Goal: Find specific page/section: Find specific page/section

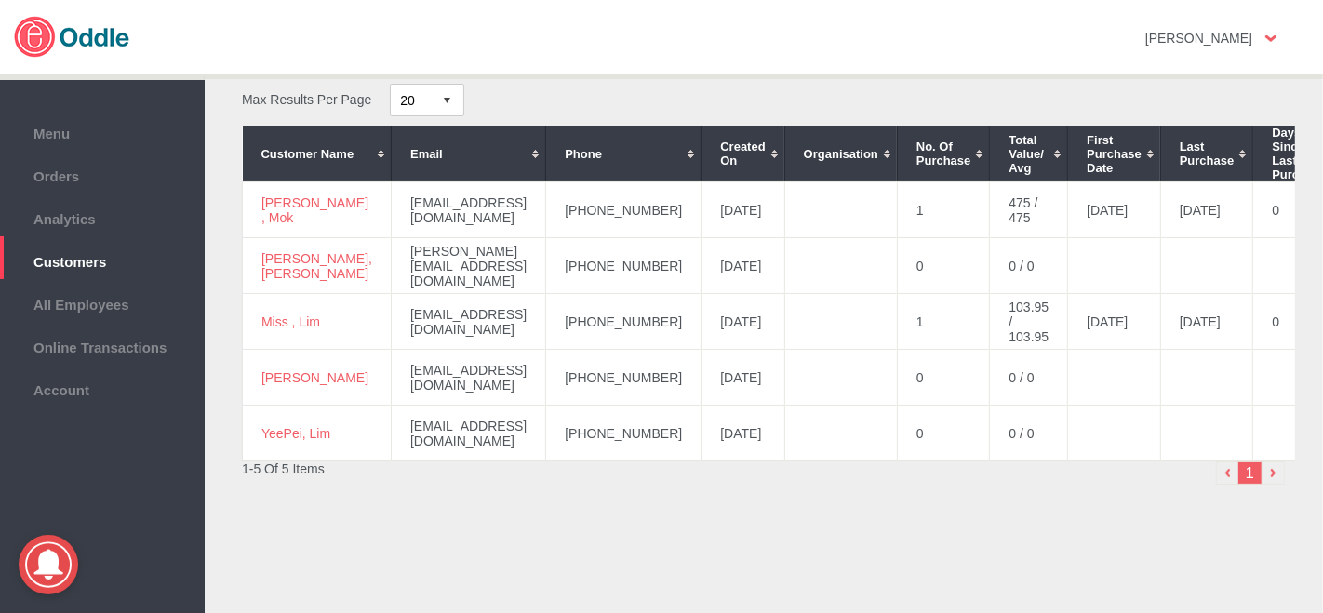
scroll to position [89, 0]
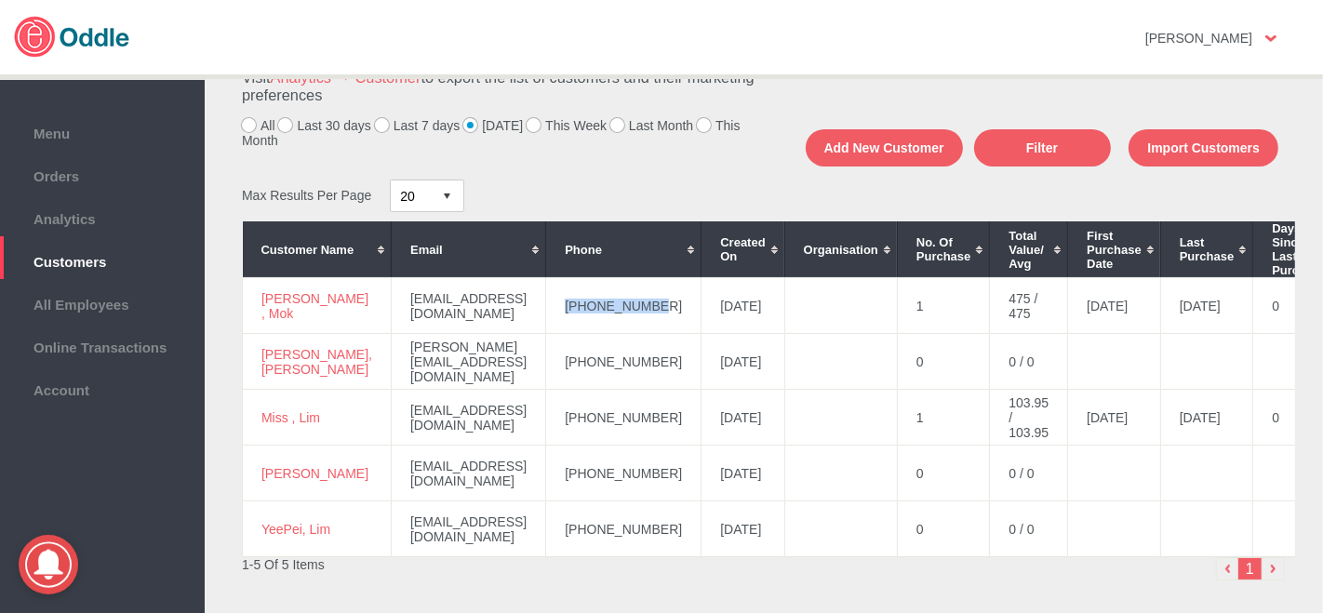
drag, startPoint x: 639, startPoint y: 304, endPoint x: 547, endPoint y: 309, distance: 92.2
click at [547, 309] on td "[PHONE_NUMBER]" at bounding box center [623, 306] width 155 height 56
copy td "[PHONE_NUMBER]"
drag, startPoint x: 293, startPoint y: 312, endPoint x: 271, endPoint y: 296, distance: 27.4
click at [256, 299] on td "[PERSON_NAME] , Mok" at bounding box center [317, 306] width 149 height 56
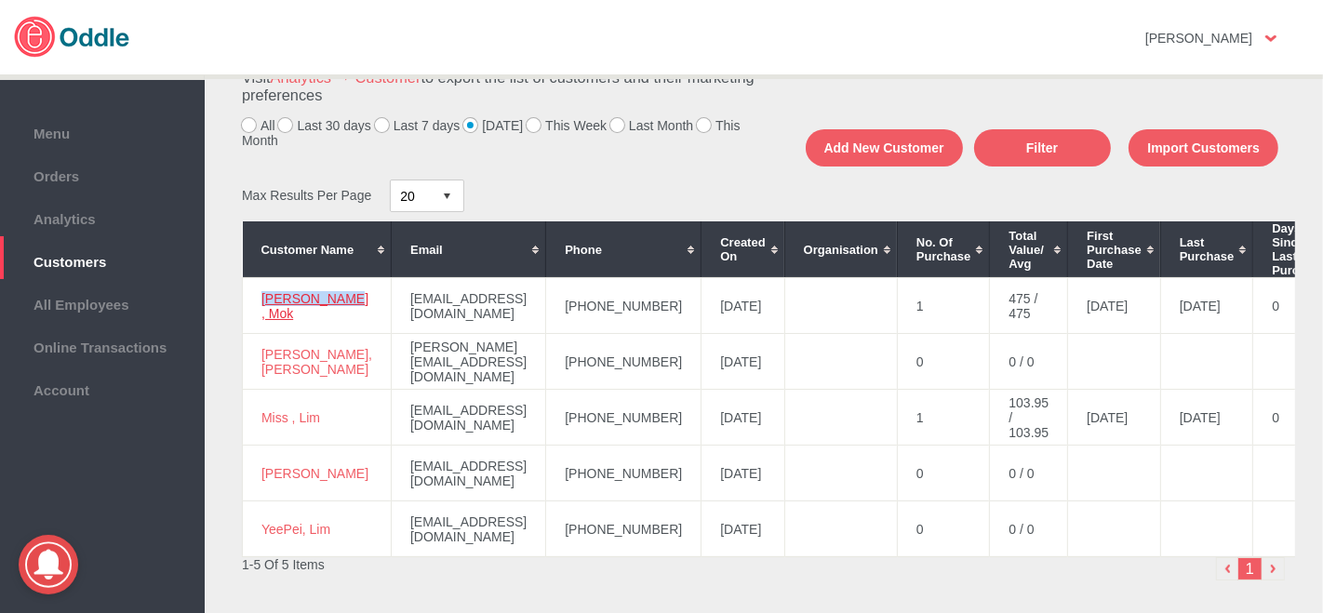
copy link "[PERSON_NAME] , Mok"
drag, startPoint x: 638, startPoint y: 412, endPoint x: 550, endPoint y: 427, distance: 89.6
click at [546, 431] on td "[PHONE_NUMBER]" at bounding box center [623, 418] width 155 height 56
copy td "[PHONE_NUMBER]"
drag, startPoint x: 326, startPoint y: 419, endPoint x: 271, endPoint y: 414, distance: 55.1
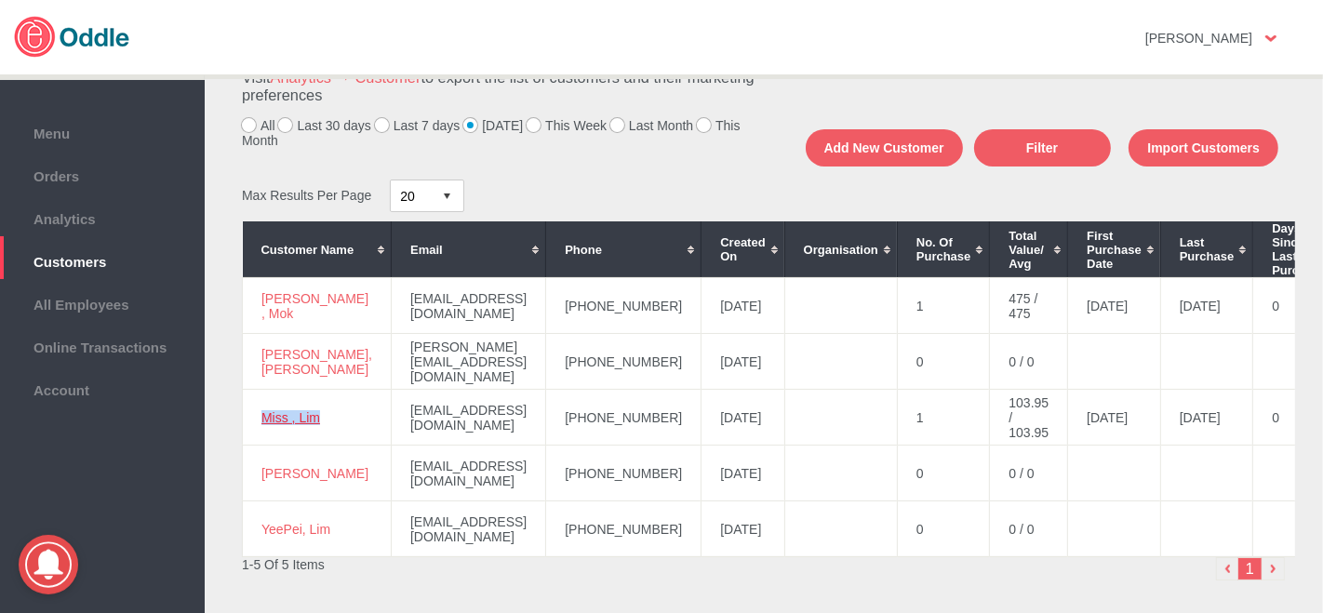
click at [262, 421] on td "Miss , Lim" at bounding box center [317, 418] width 149 height 56
copy link "Miss , Lim"
click at [32, 186] on li "Orders" at bounding box center [102, 172] width 205 height 43
